Goal: Find contact information: Find contact information

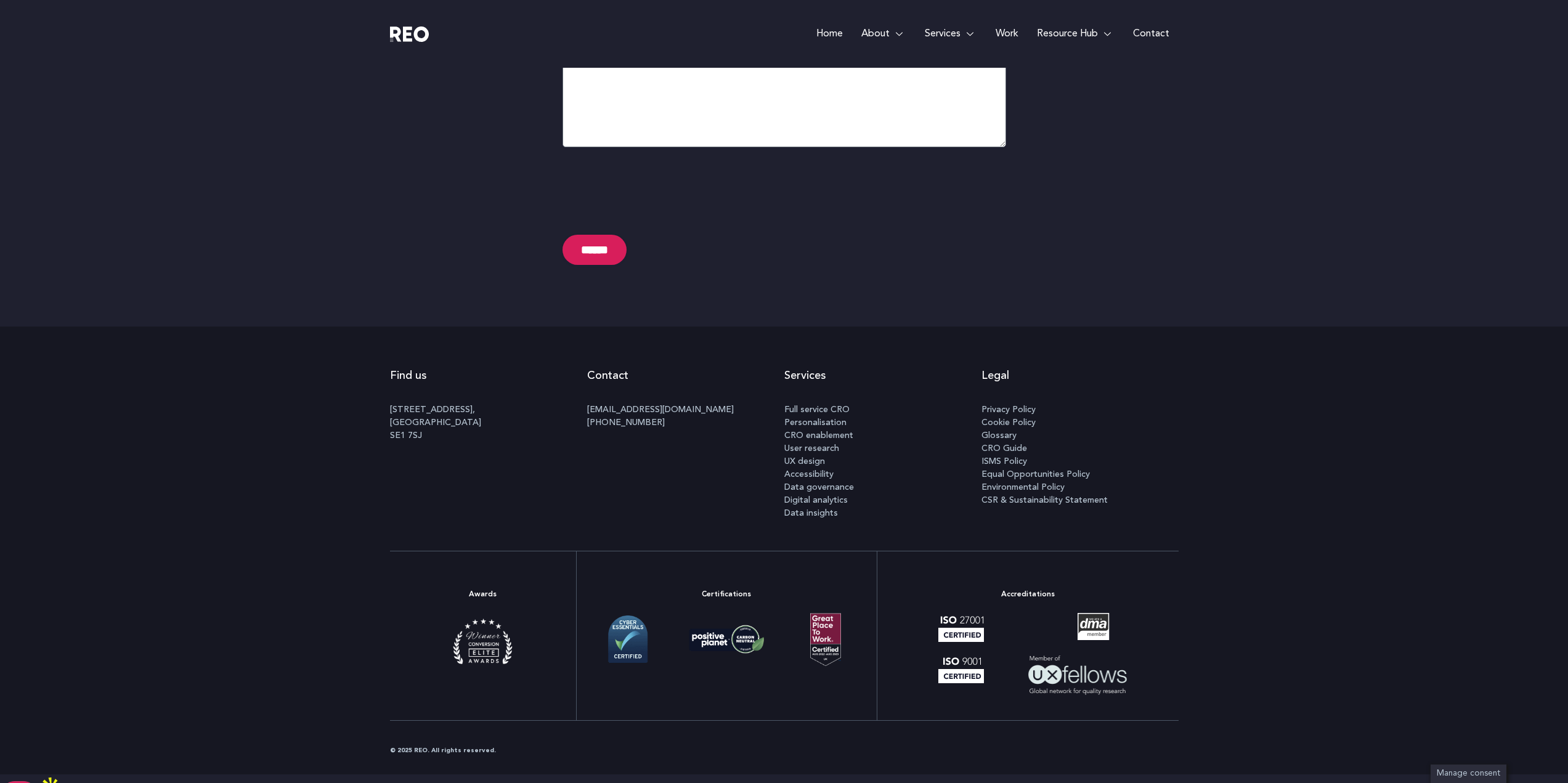
scroll to position [6202, 0]
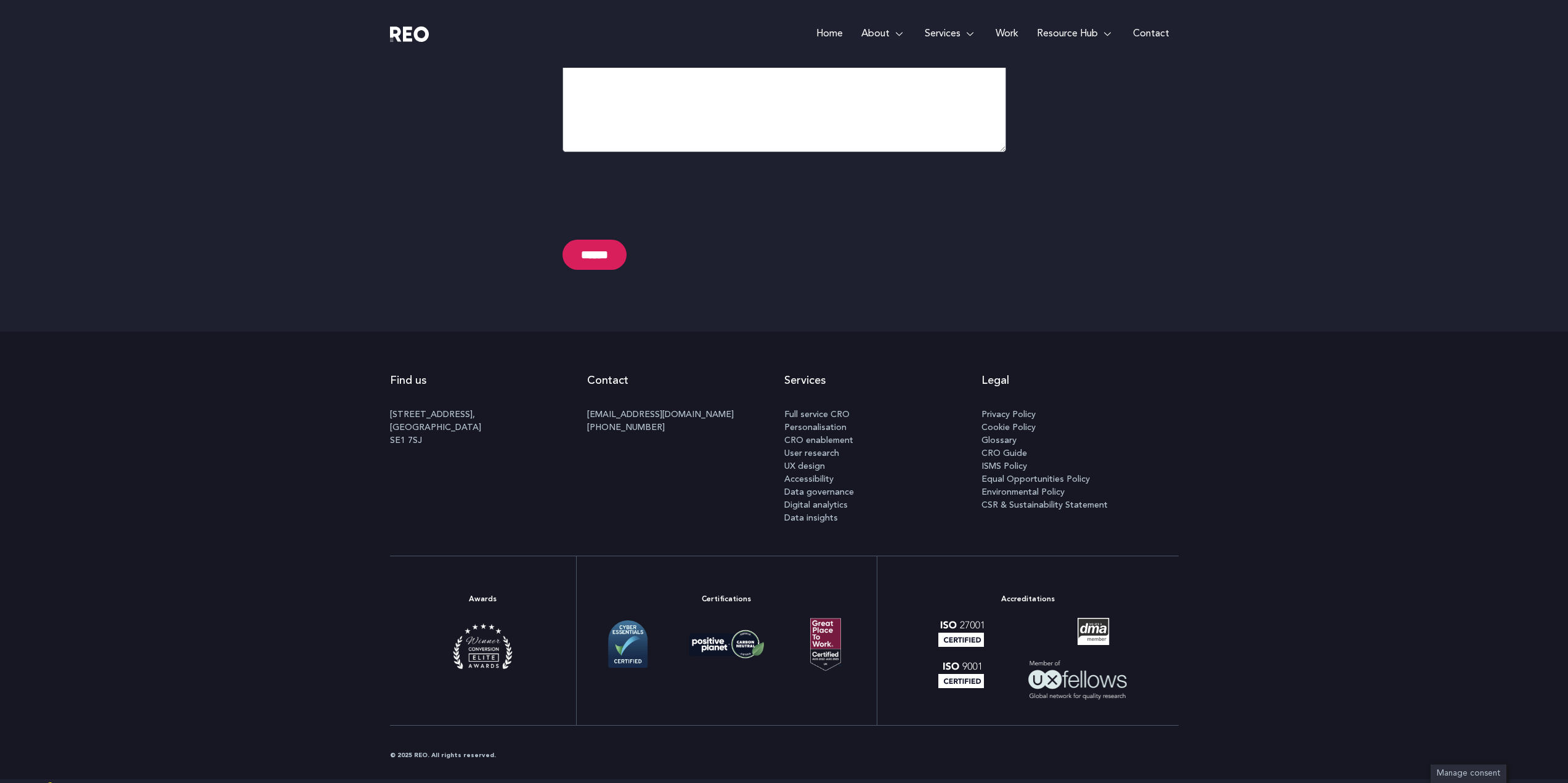
drag, startPoint x: 383, startPoint y: 413, endPoint x: 487, endPoint y: 420, distance: 104.2
click at [487, 420] on div "Find us [STREET_ADDRESS] Contact [EMAIL_ADDRESS][DOMAIN_NAME] [PHONE_NUMBER] Se…" at bounding box center [784, 443] width 1568 height 224
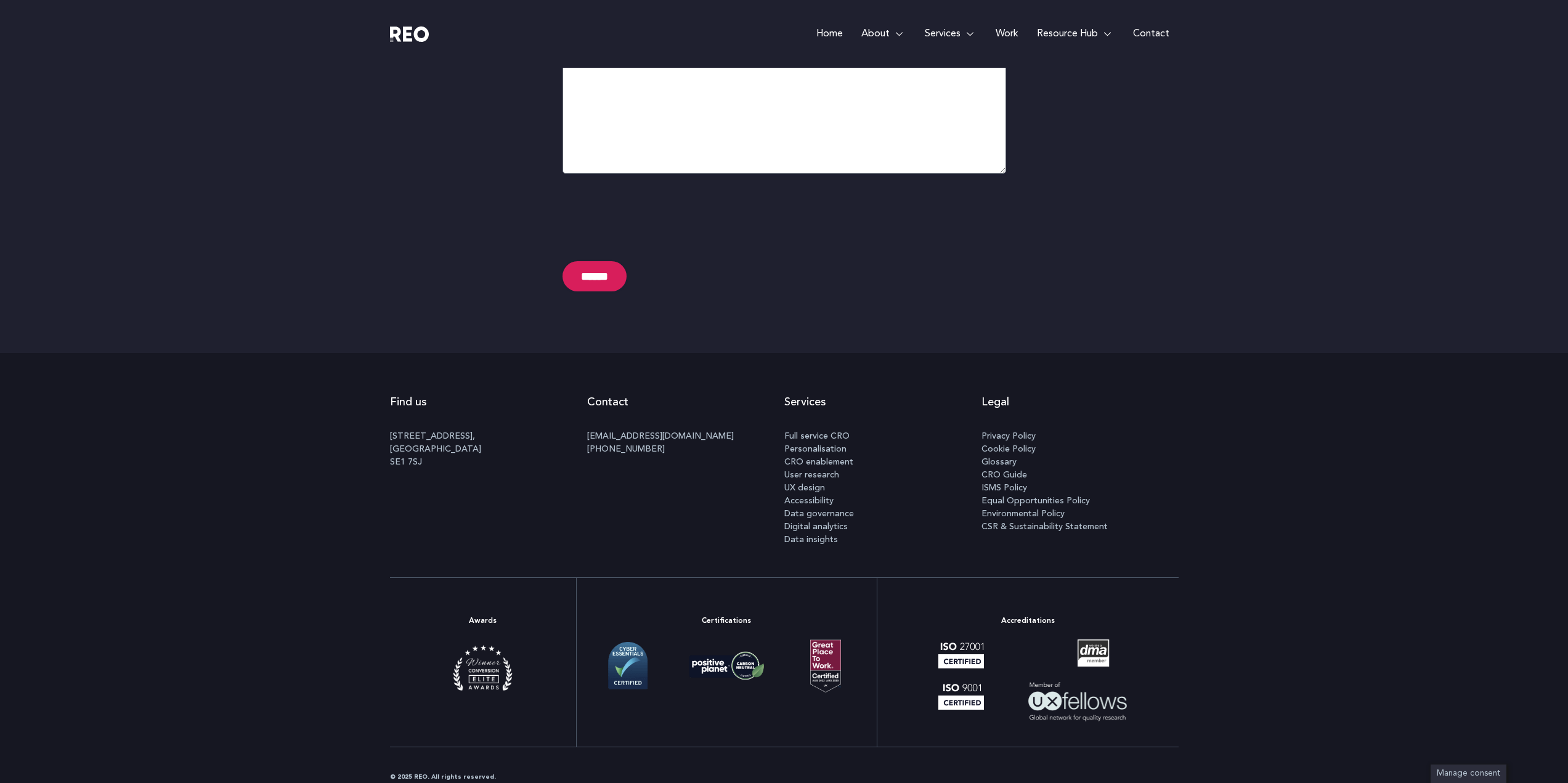
scroll to position [6244, 0]
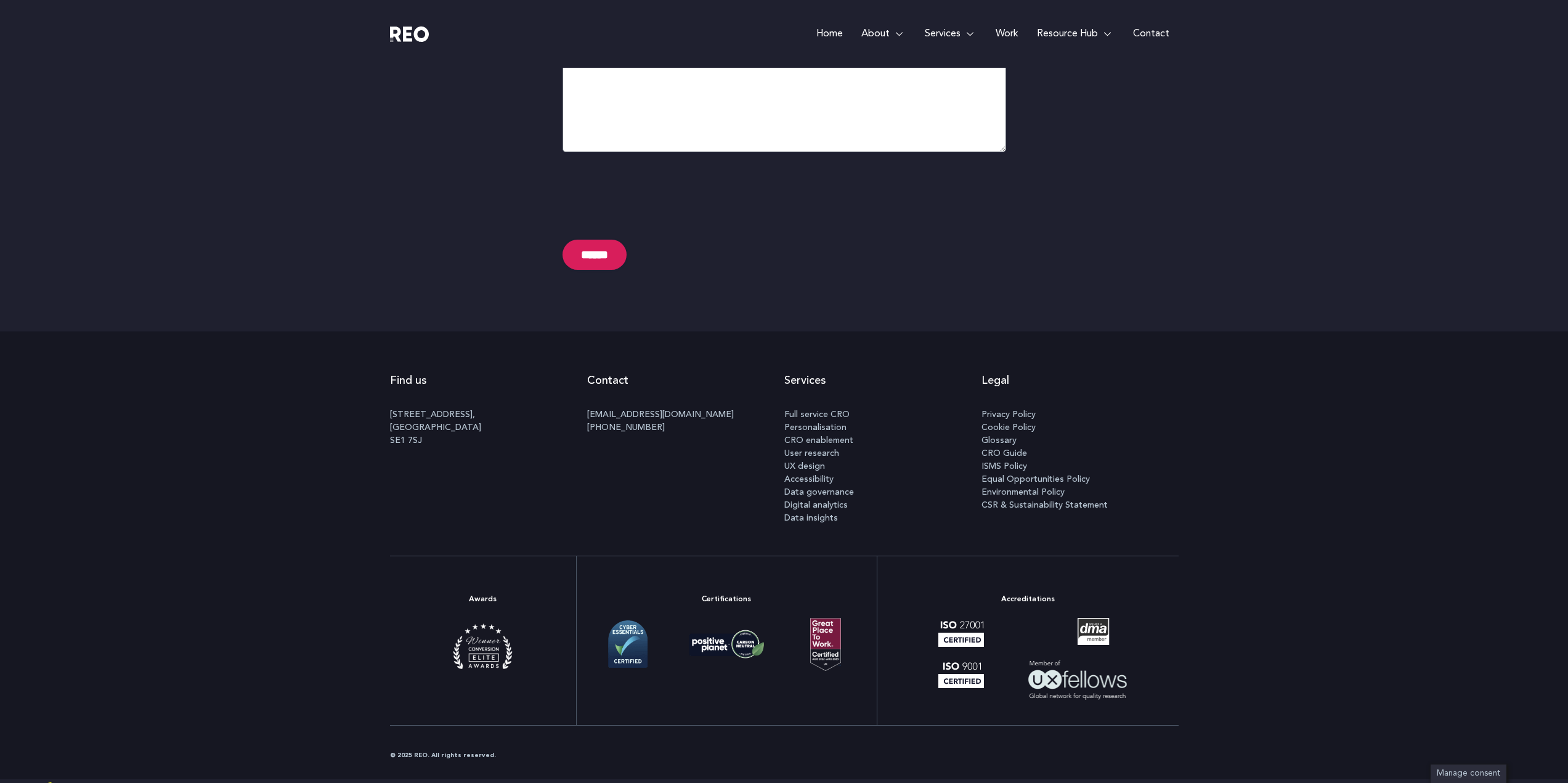
click at [1022, 415] on span "Privacy Policy" at bounding box center [1008, 414] width 54 height 13
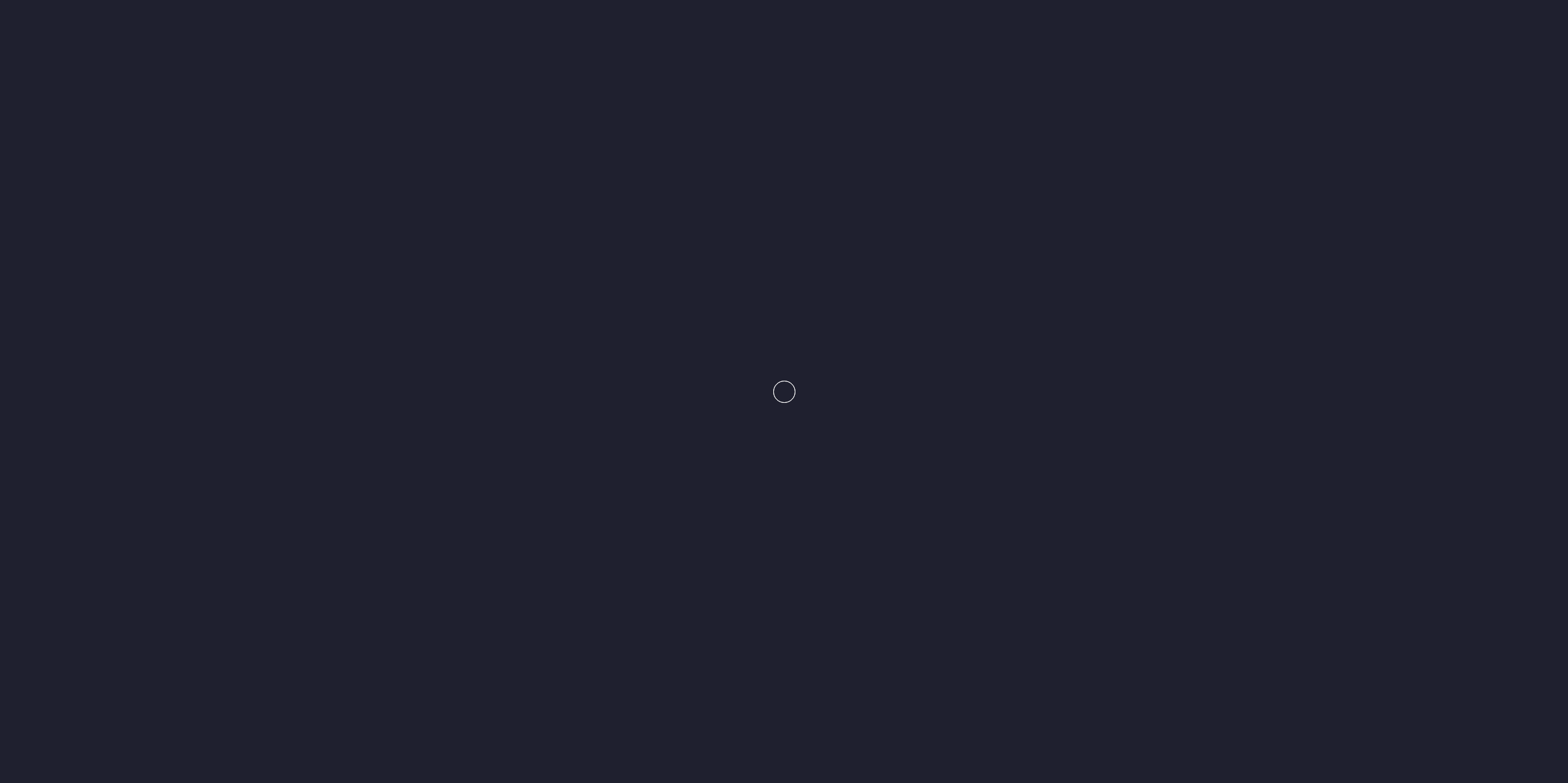
scroll to position [6264, 0]
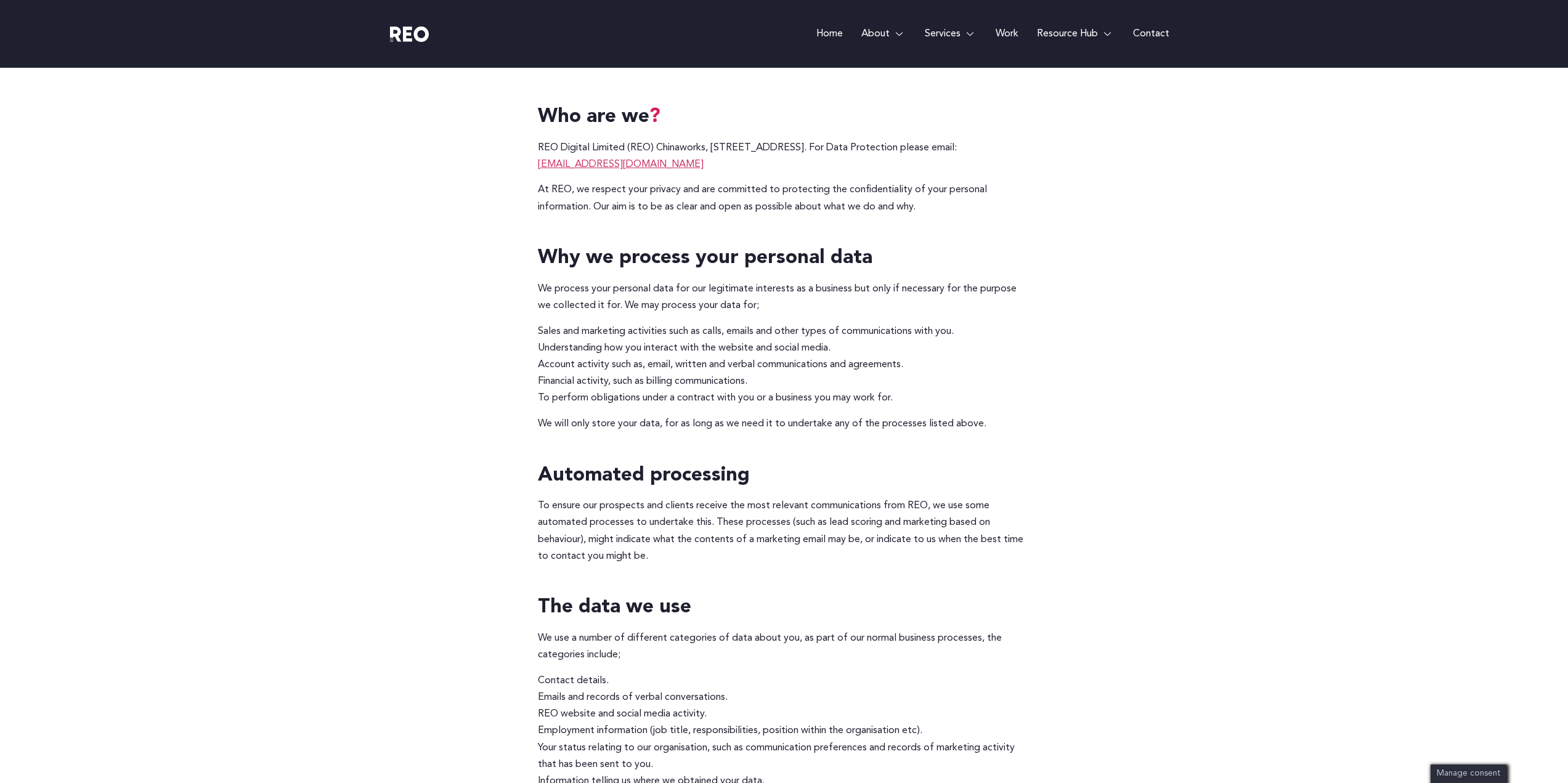
scroll to position [246, 0]
drag, startPoint x: 713, startPoint y: 149, endPoint x: 966, endPoint y: 146, distance: 253.0
click at [966, 146] on p "REO Digital Limited (REO) Chinaworks, [STREET_ADDRESS]. For Data Protection ple…" at bounding box center [784, 157] width 493 height 34
copy p "[STREET_ADDRESS]"
click at [406, 32] on img at bounding box center [409, 34] width 40 height 15
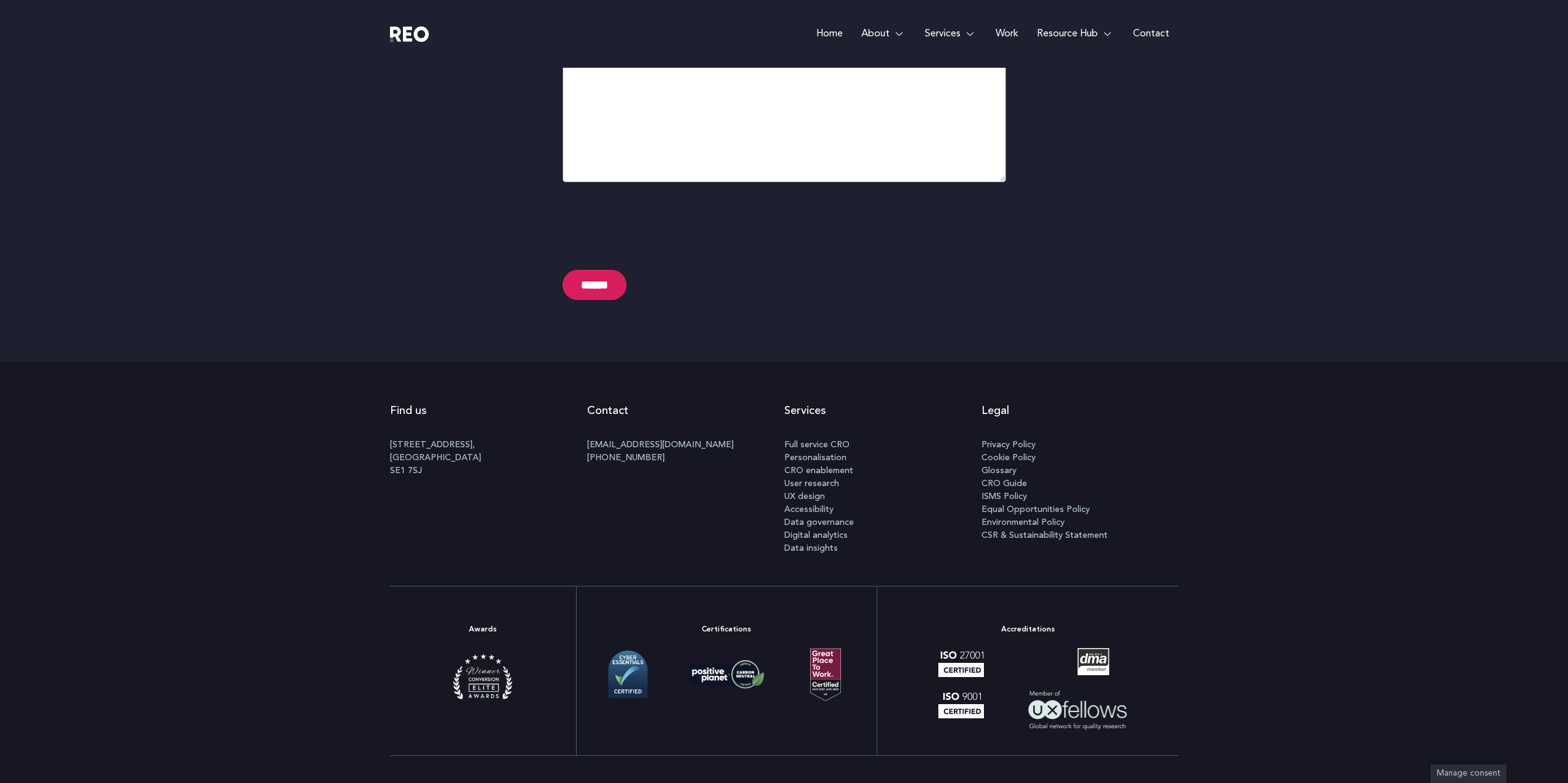
scroll to position [6223, 0]
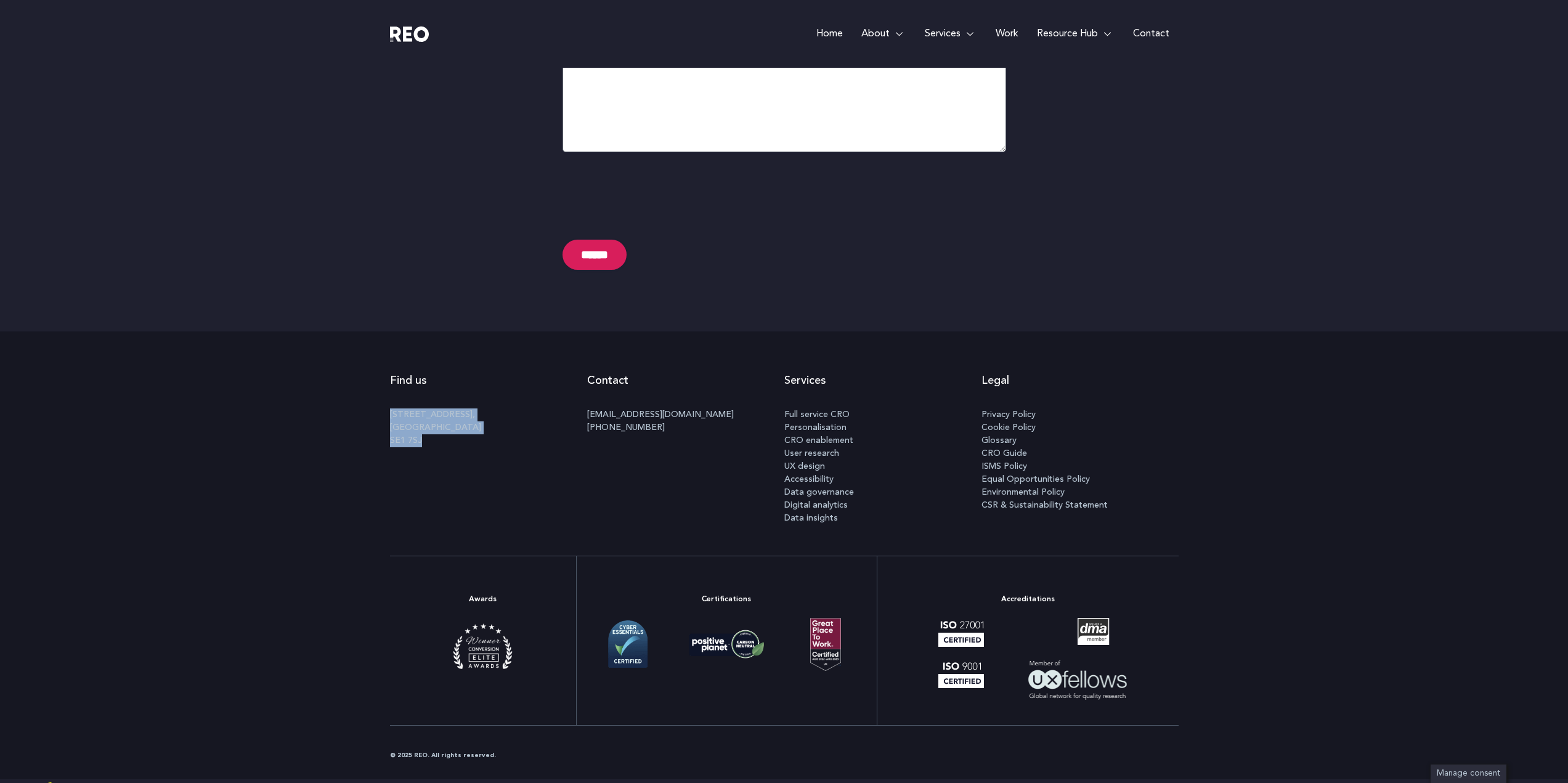
drag, startPoint x: 388, startPoint y: 412, endPoint x: 483, endPoint y: 446, distance: 100.9
click at [483, 446] on div "Find us [STREET_ADDRESS] Contact [EMAIL_ADDRESS][DOMAIN_NAME] [PHONE_NUMBER] Se…" at bounding box center [784, 442] width 1568 height 224
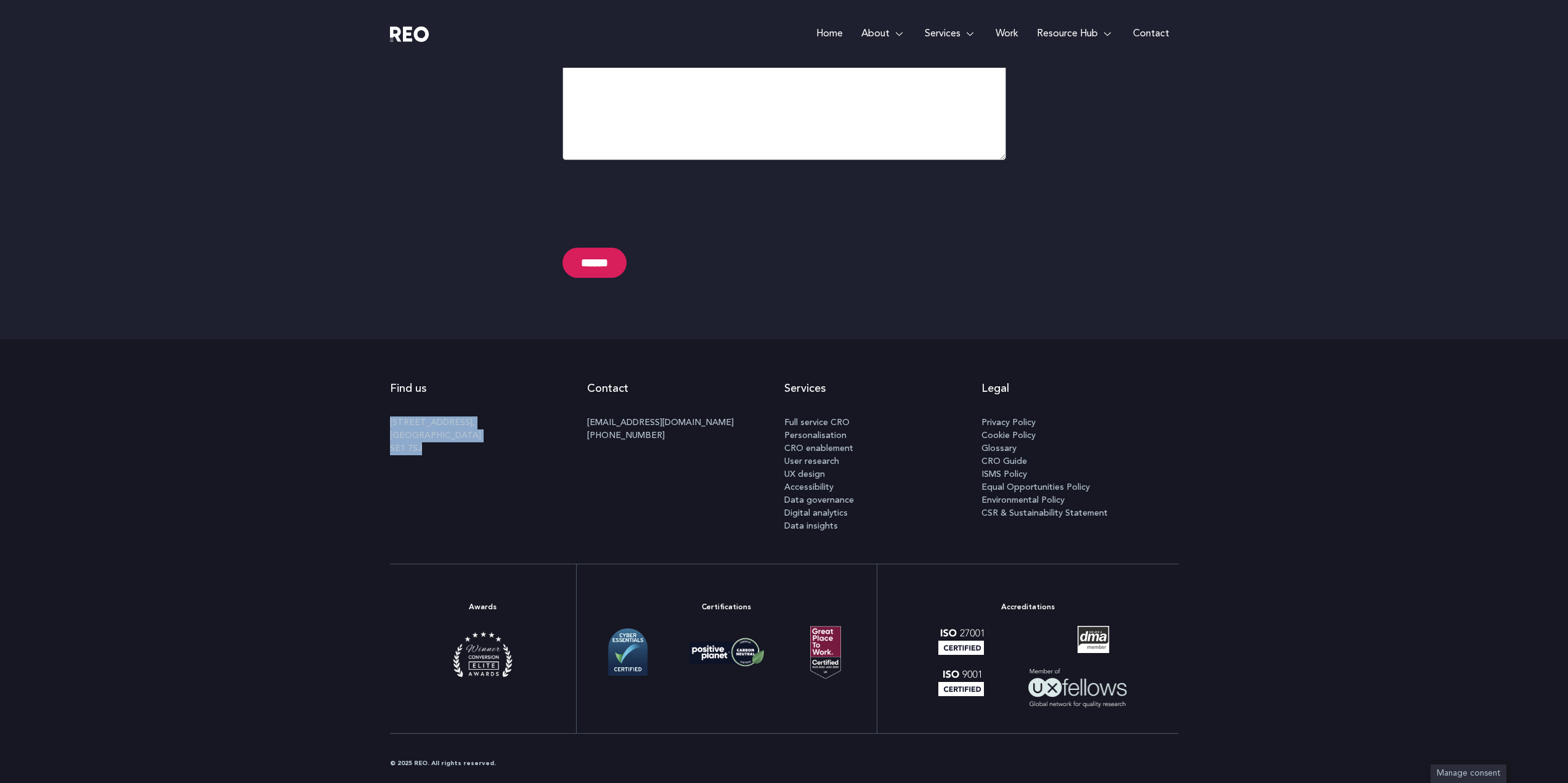
copy p "100 Black Prince Road, London SE1 7SJ"
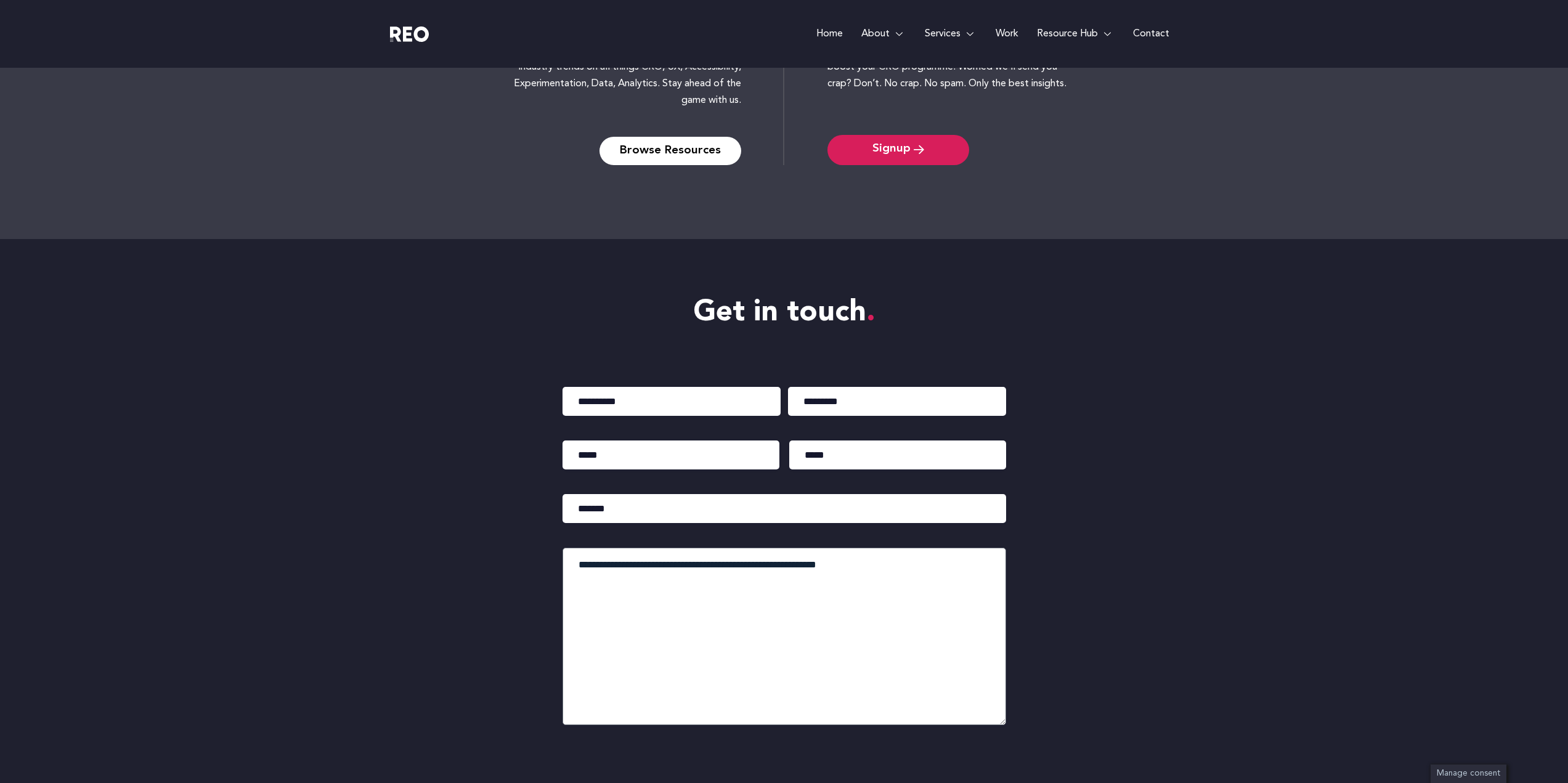
scroll to position [5690, 0]
